Goal: Transaction & Acquisition: Purchase product/service

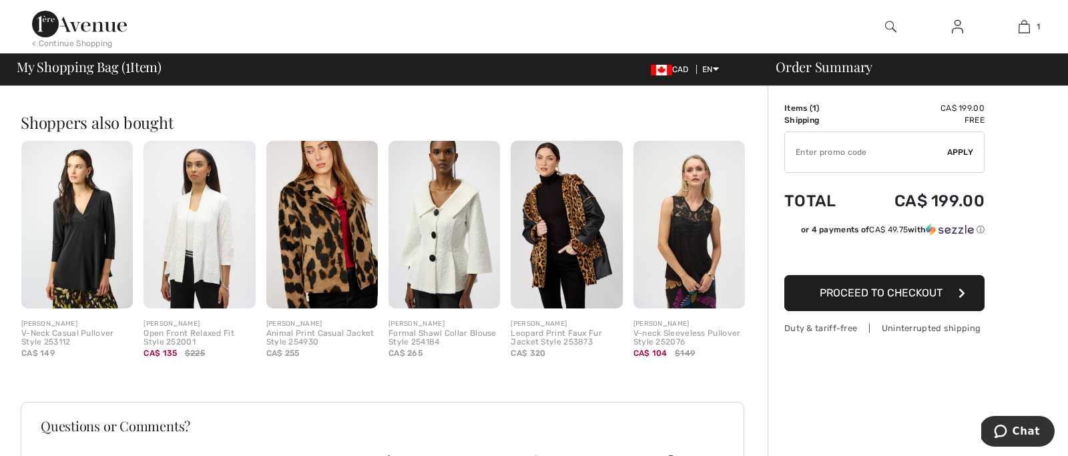
scroll to position [315, 0]
click at [176, 285] on img at bounding box center [198, 224] width 111 height 167
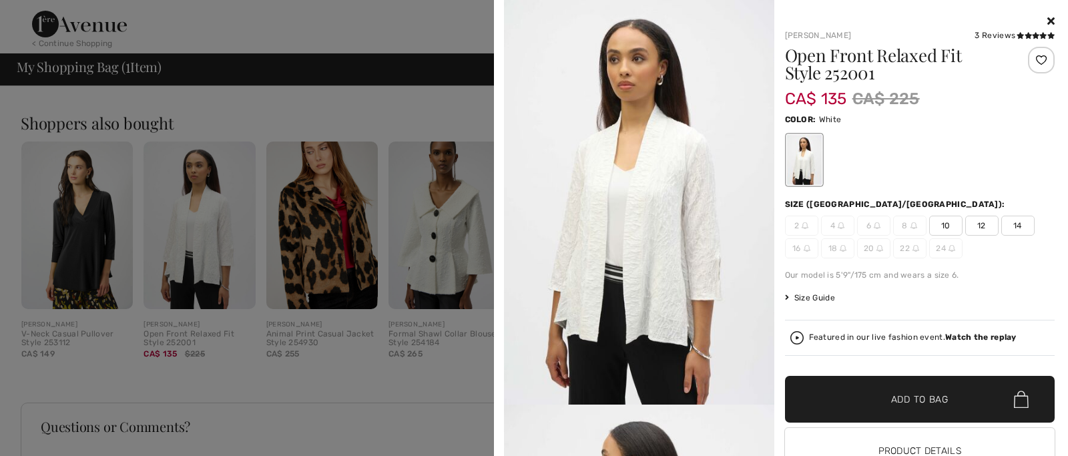
click at [209, 256] on div at bounding box center [534, 228] width 1068 height 456
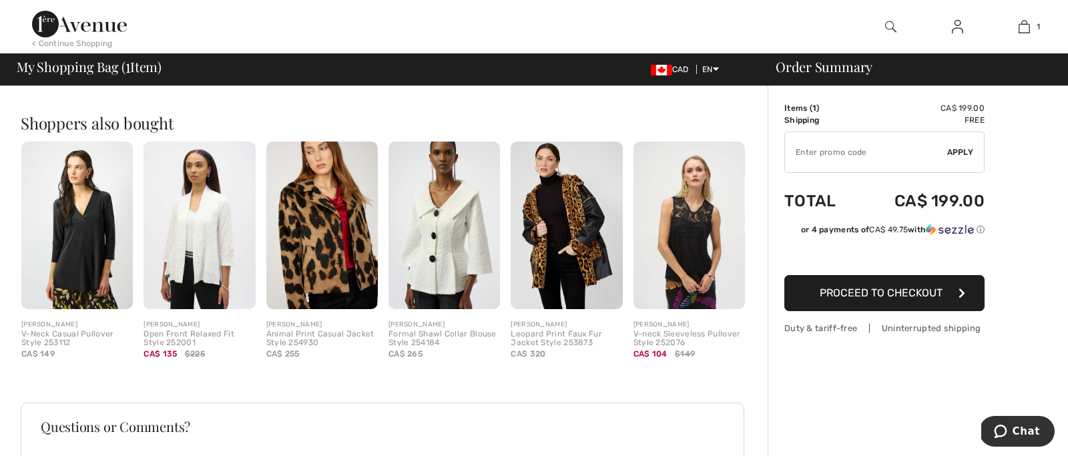
click at [181, 322] on div "[PERSON_NAME]" at bounding box center [198, 325] width 111 height 10
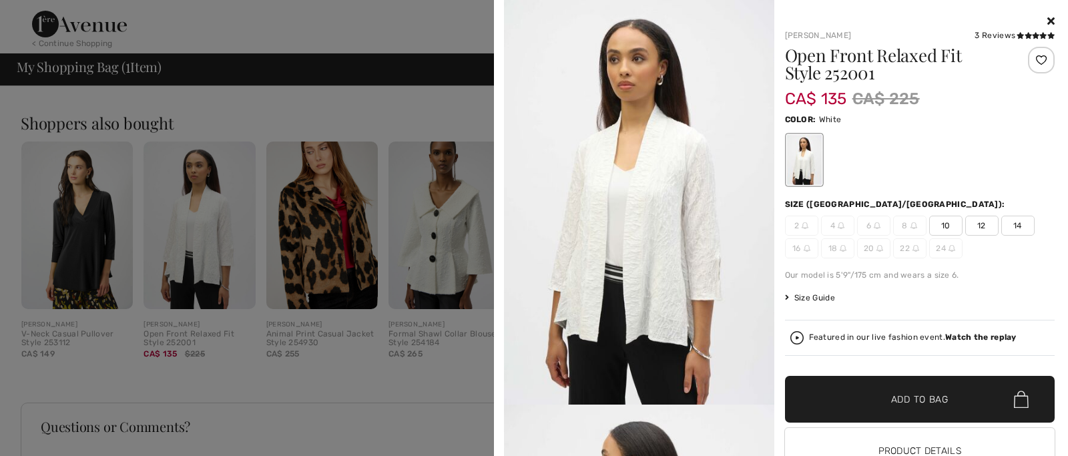
drag, startPoint x: 1054, startPoint y: 19, endPoint x: 860, endPoint y: 73, distance: 201.7
click at [1054, 19] on div "Your browser does not support the video tag. Joseph Ribkoff 3 Reviews 3 Reviews…" at bounding box center [780, 252] width 563 height 505
click at [1050, 18] on icon at bounding box center [1050, 20] width 7 height 11
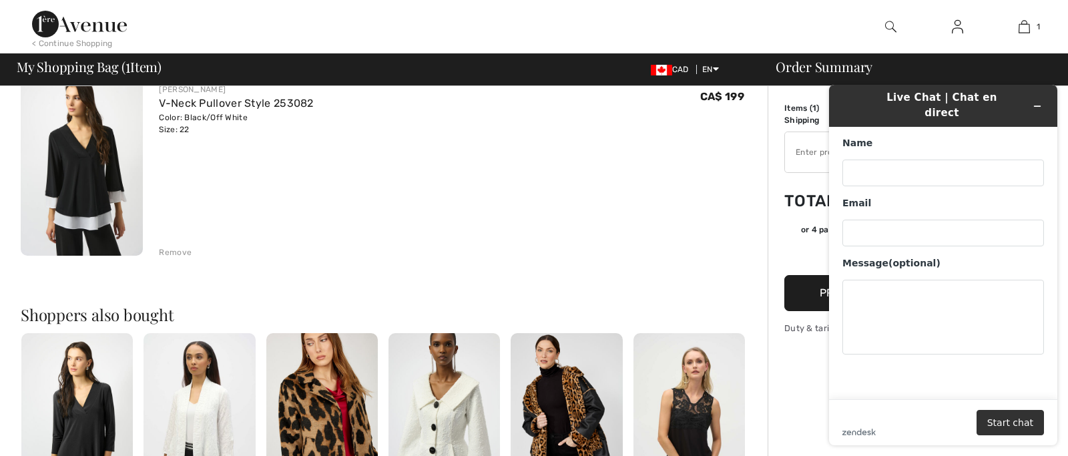
scroll to position [98, 0]
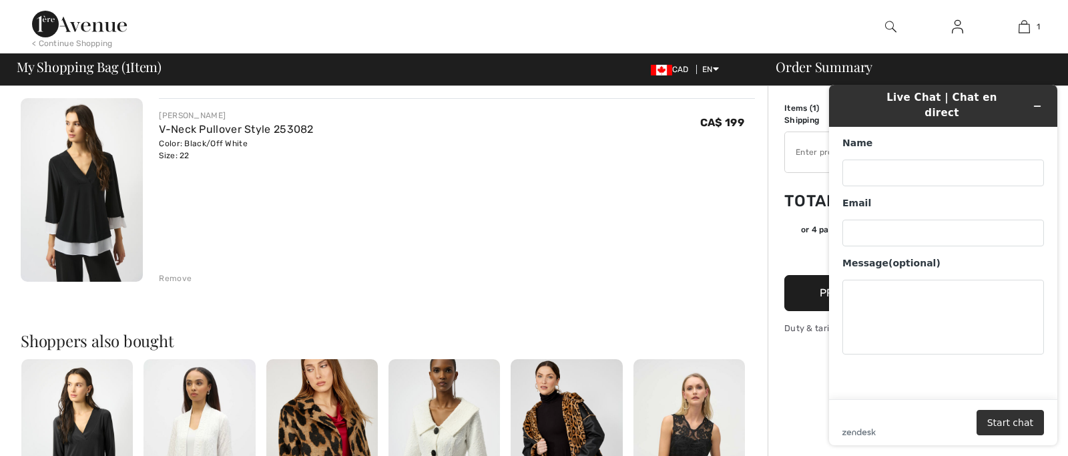
click at [579, 226] on div "JOSEPH RIBKOFF V-Neck Pullover Style 253082 Color: Black/Off White Size: 22 Fin…" at bounding box center [457, 191] width 596 height 186
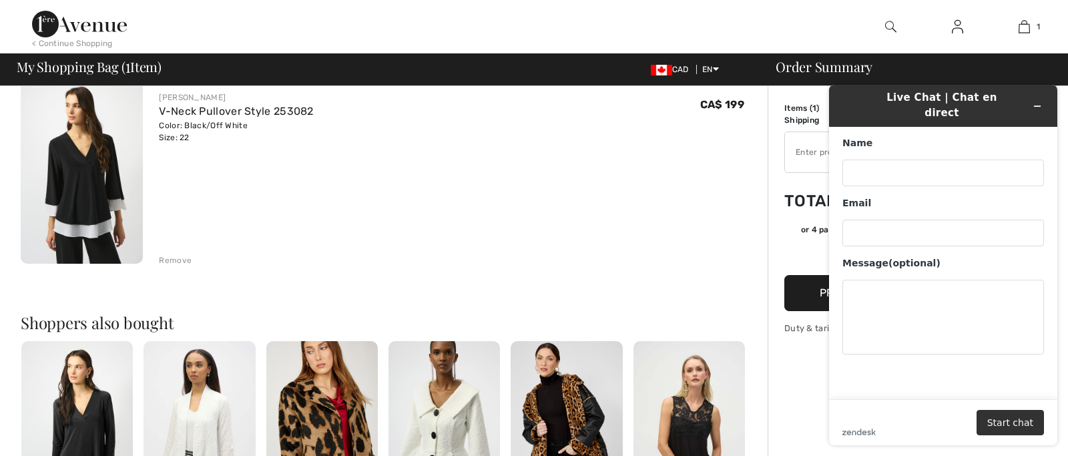
scroll to position [117, 0]
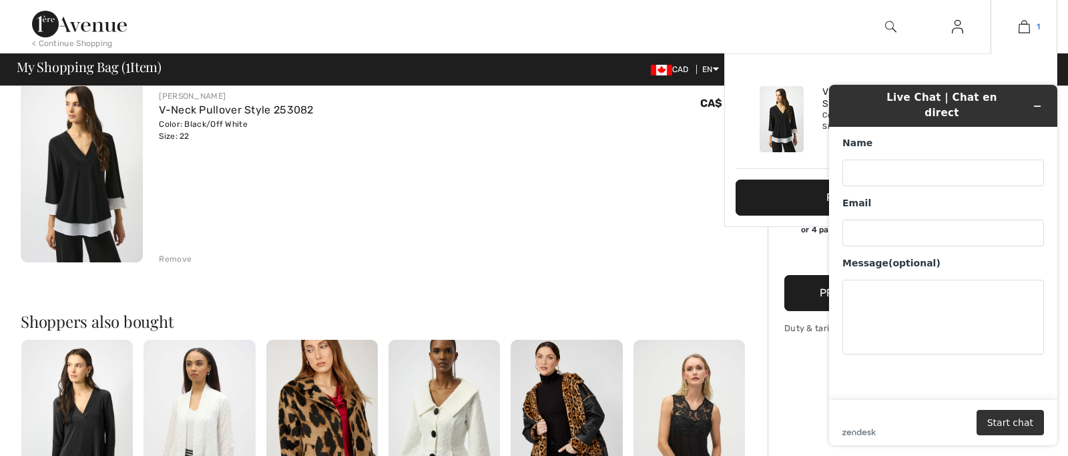
click at [1024, 25] on img at bounding box center [1023, 27] width 11 height 16
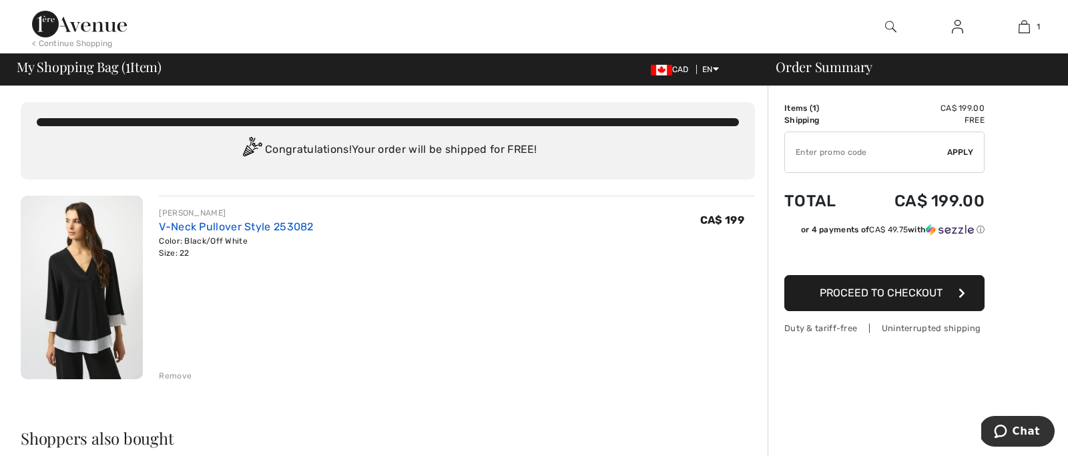
click at [249, 226] on link "V-Neck Pullover Style 253082" at bounding box center [236, 226] width 154 height 13
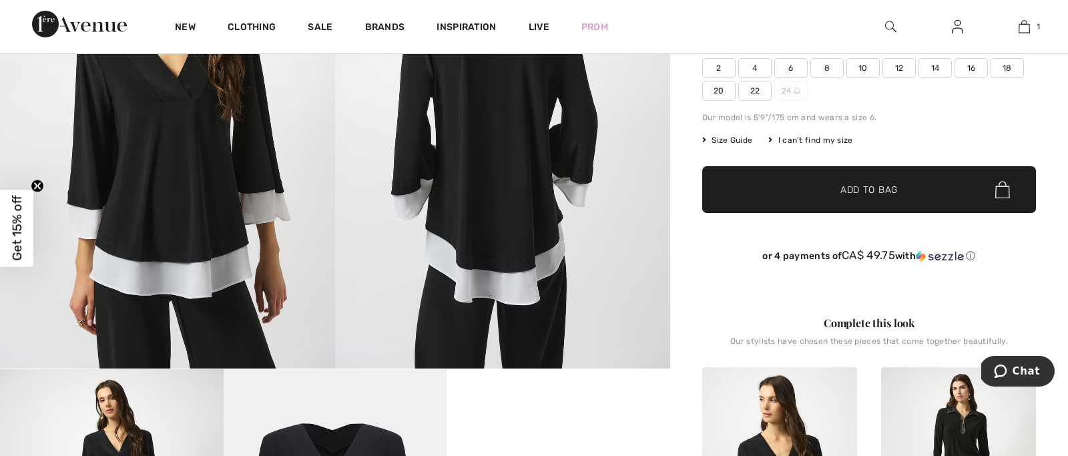
scroll to position [214, 0]
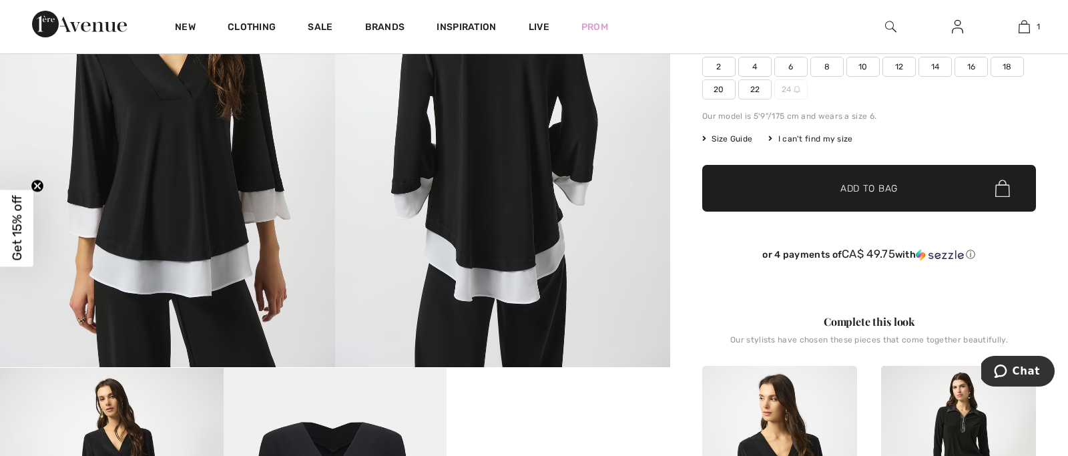
click at [735, 136] on span "Size Guide" at bounding box center [727, 139] width 50 height 12
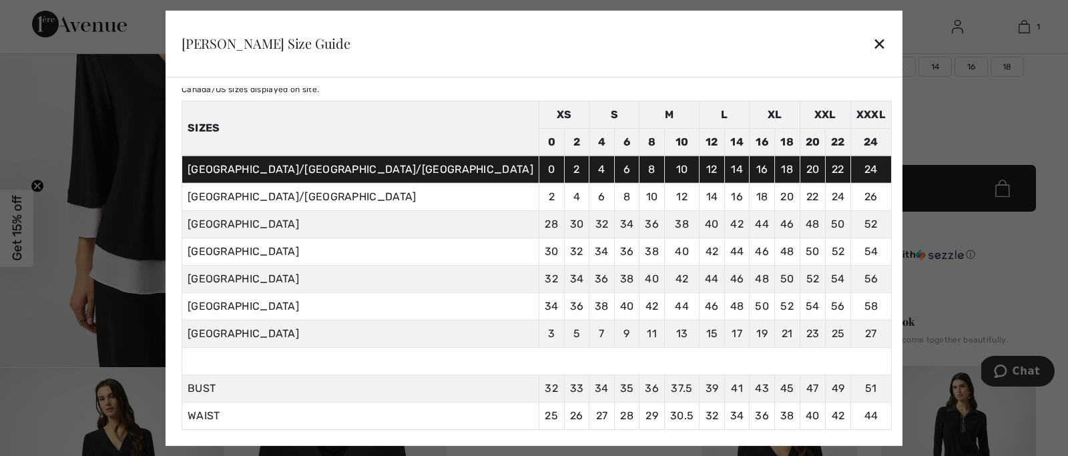
scroll to position [54, 0]
